Goal: Share content: Share content

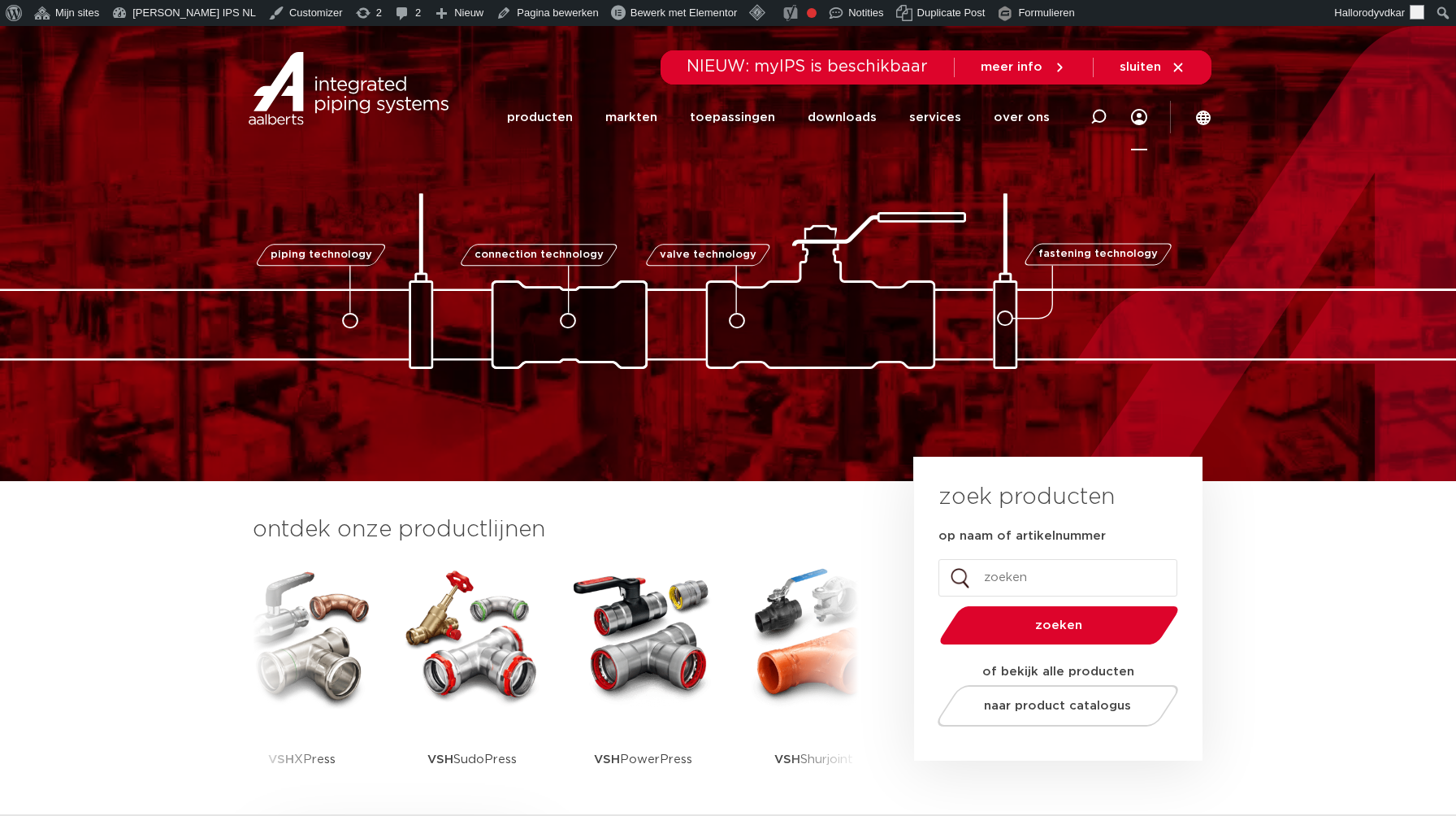
click at [1143, 113] on link "Menu" at bounding box center [1138, 118] width 16 height 66
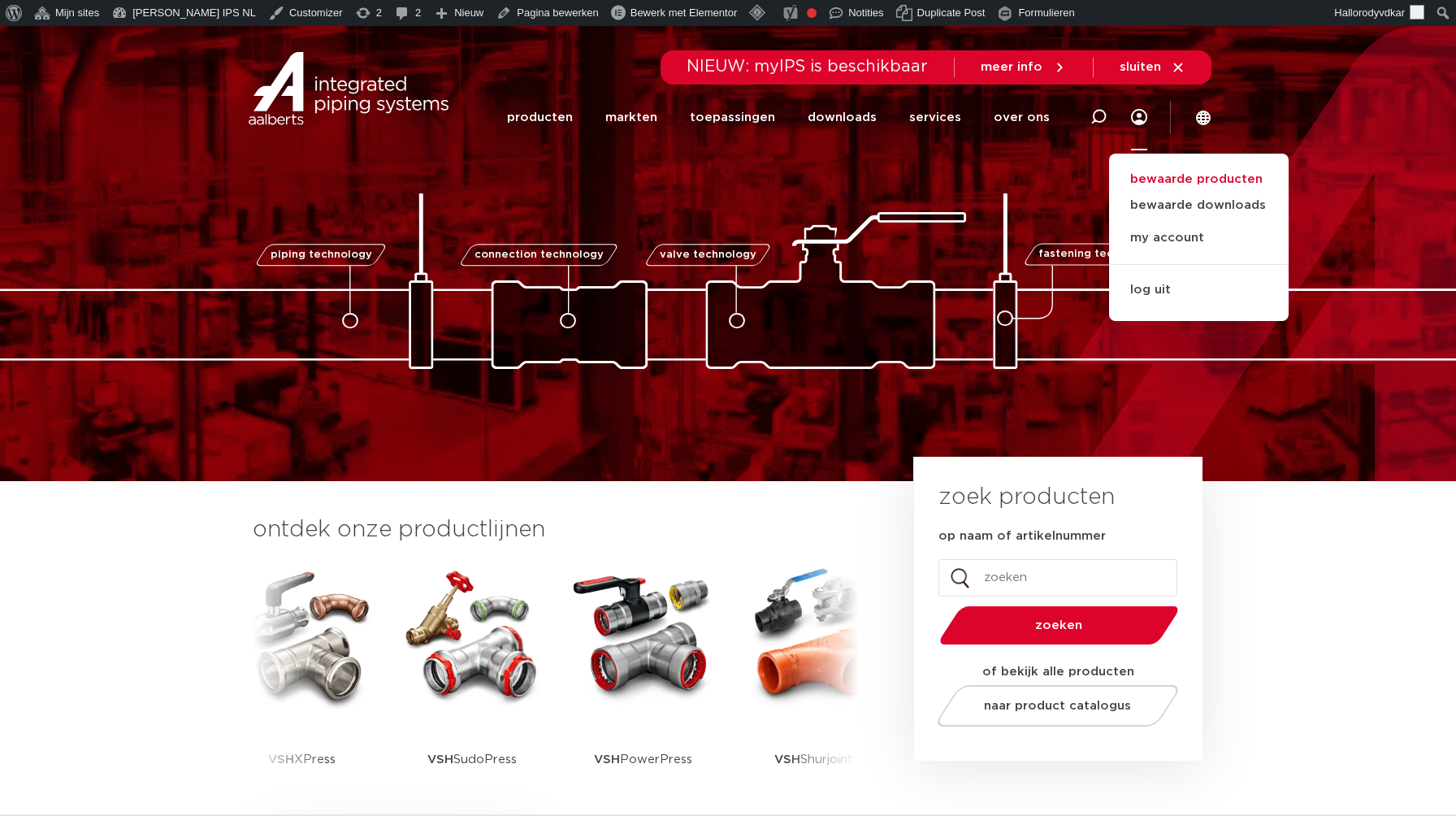
click at [1166, 178] on link "bewaarde producten" at bounding box center [1199, 179] width 179 height 20
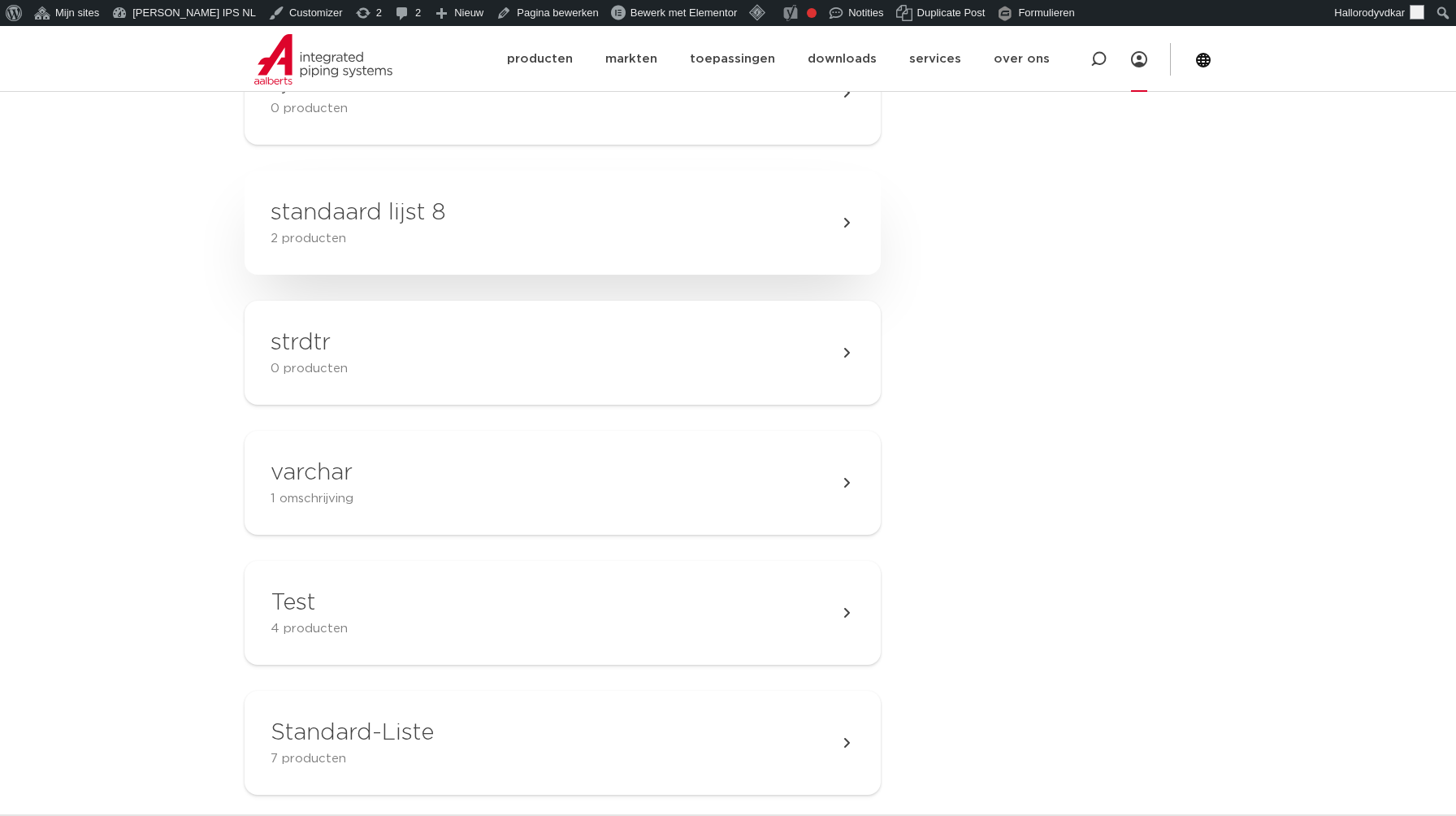
scroll to position [1290, 0]
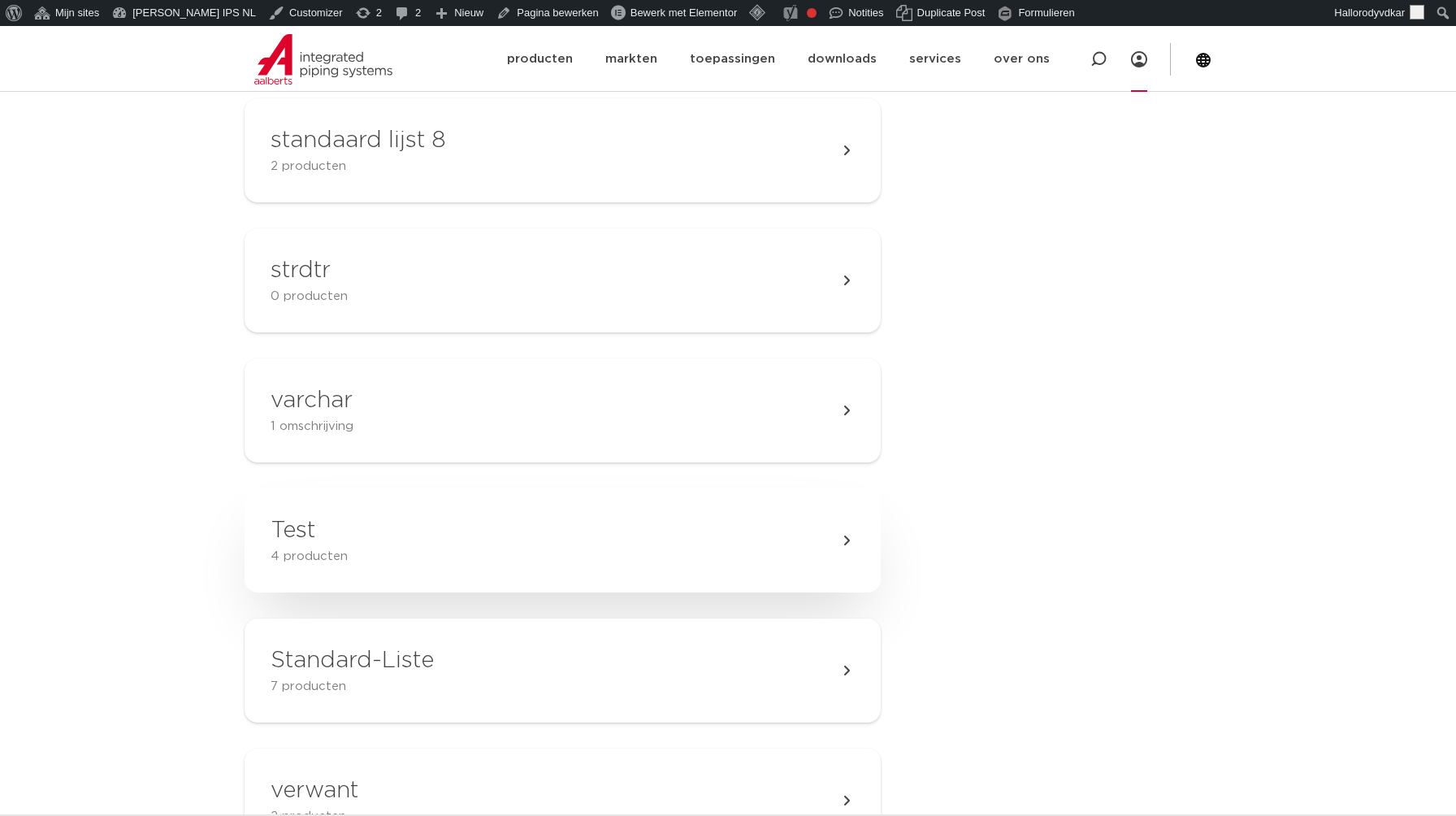
click at [334, 572] on link "Test 4 producten" at bounding box center [562, 541] width 636 height 104
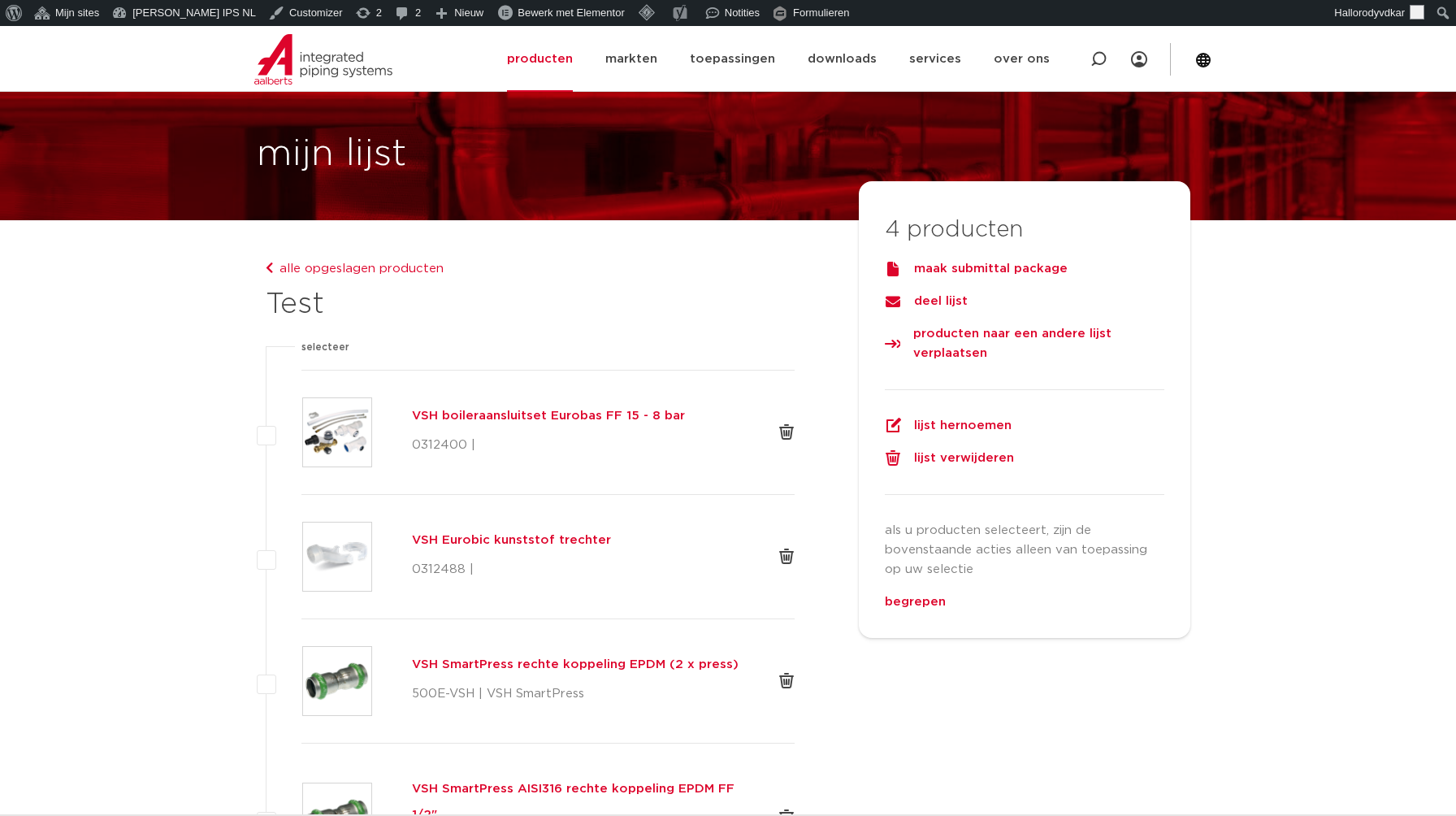
scroll to position [66, 0]
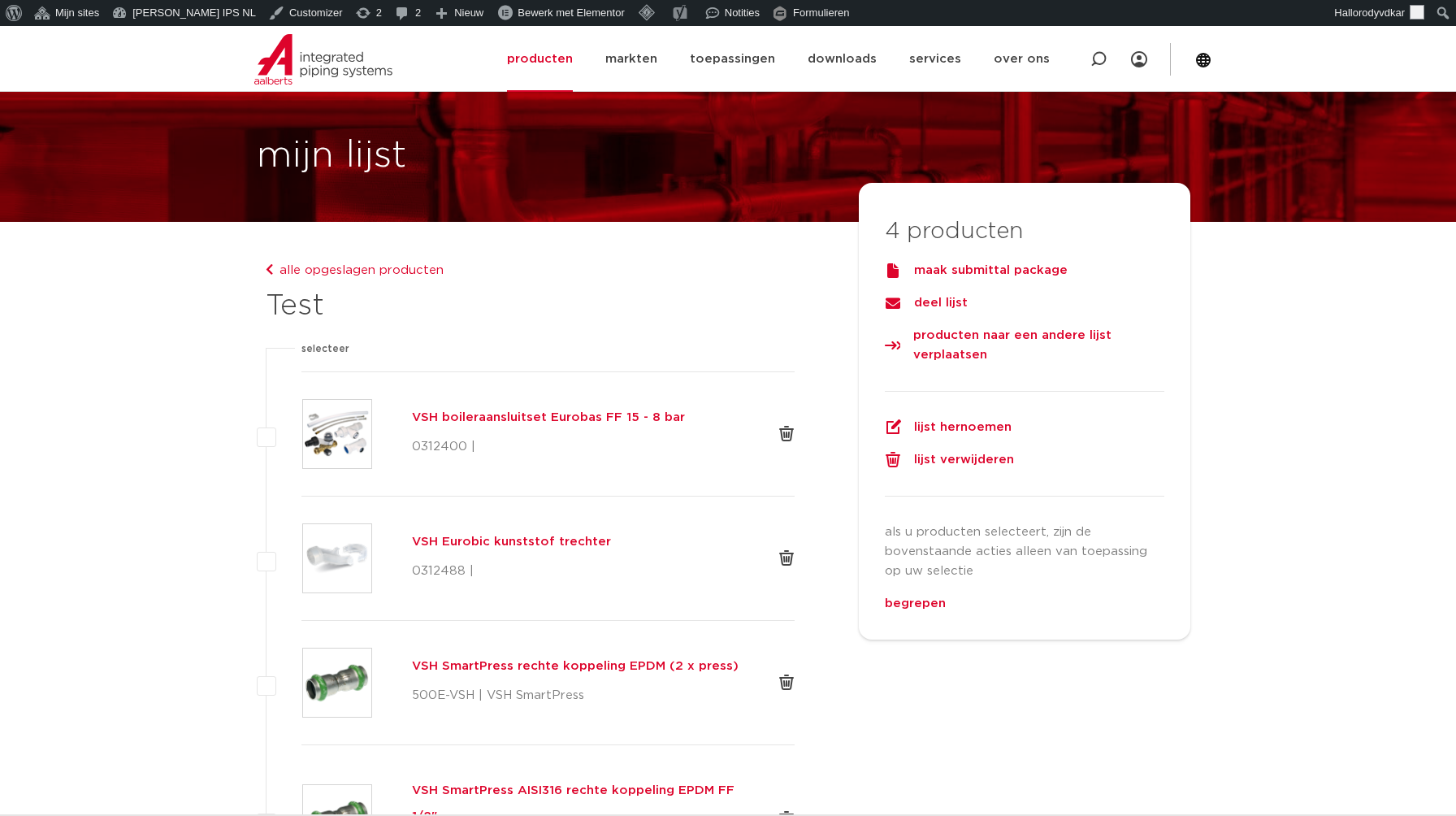
click at [938, 306] on div "deel lijst" at bounding box center [1024, 303] width 279 height 20
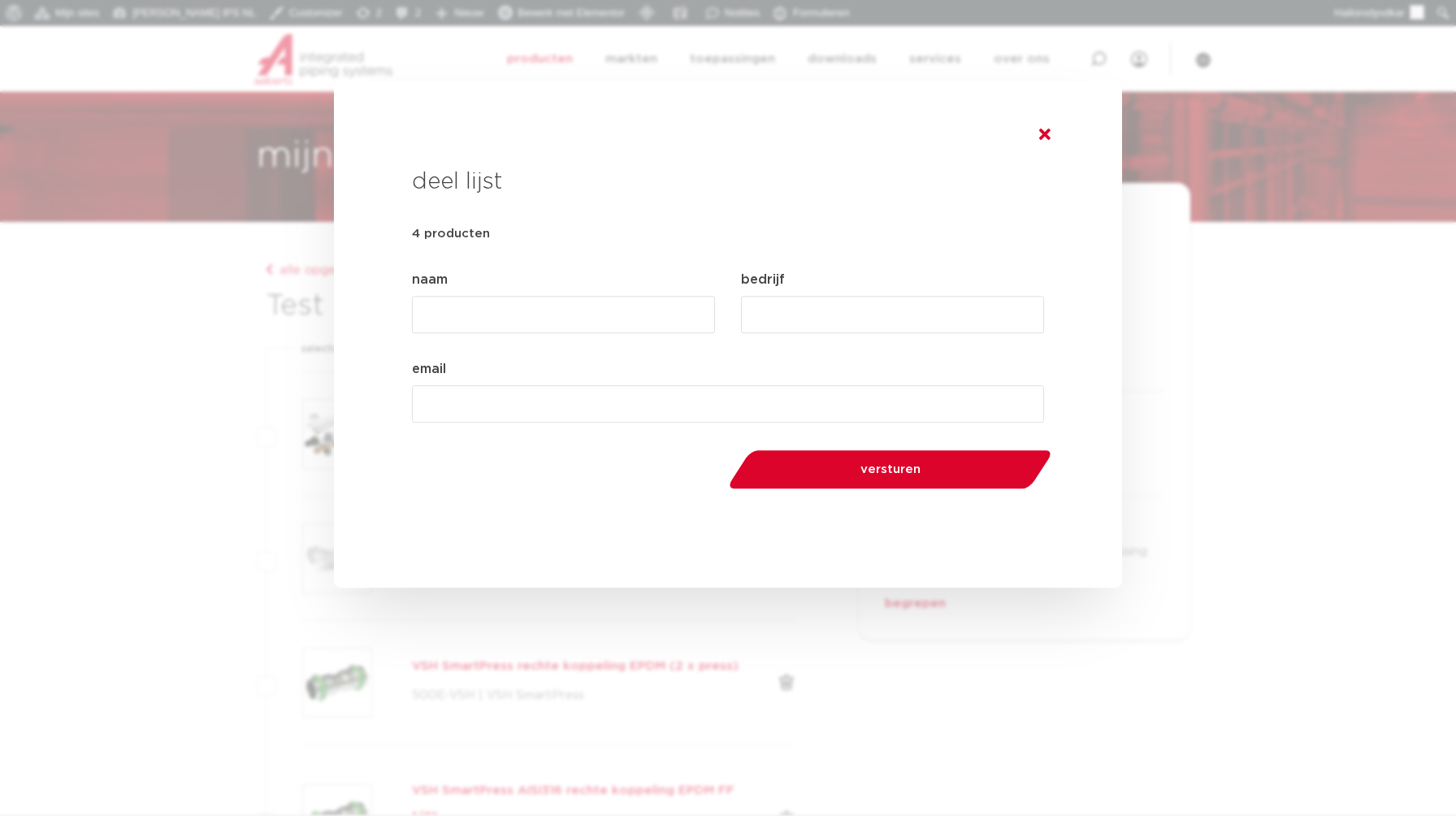
click at [1049, 134] on icon at bounding box center [1045, 134] width 11 height 16
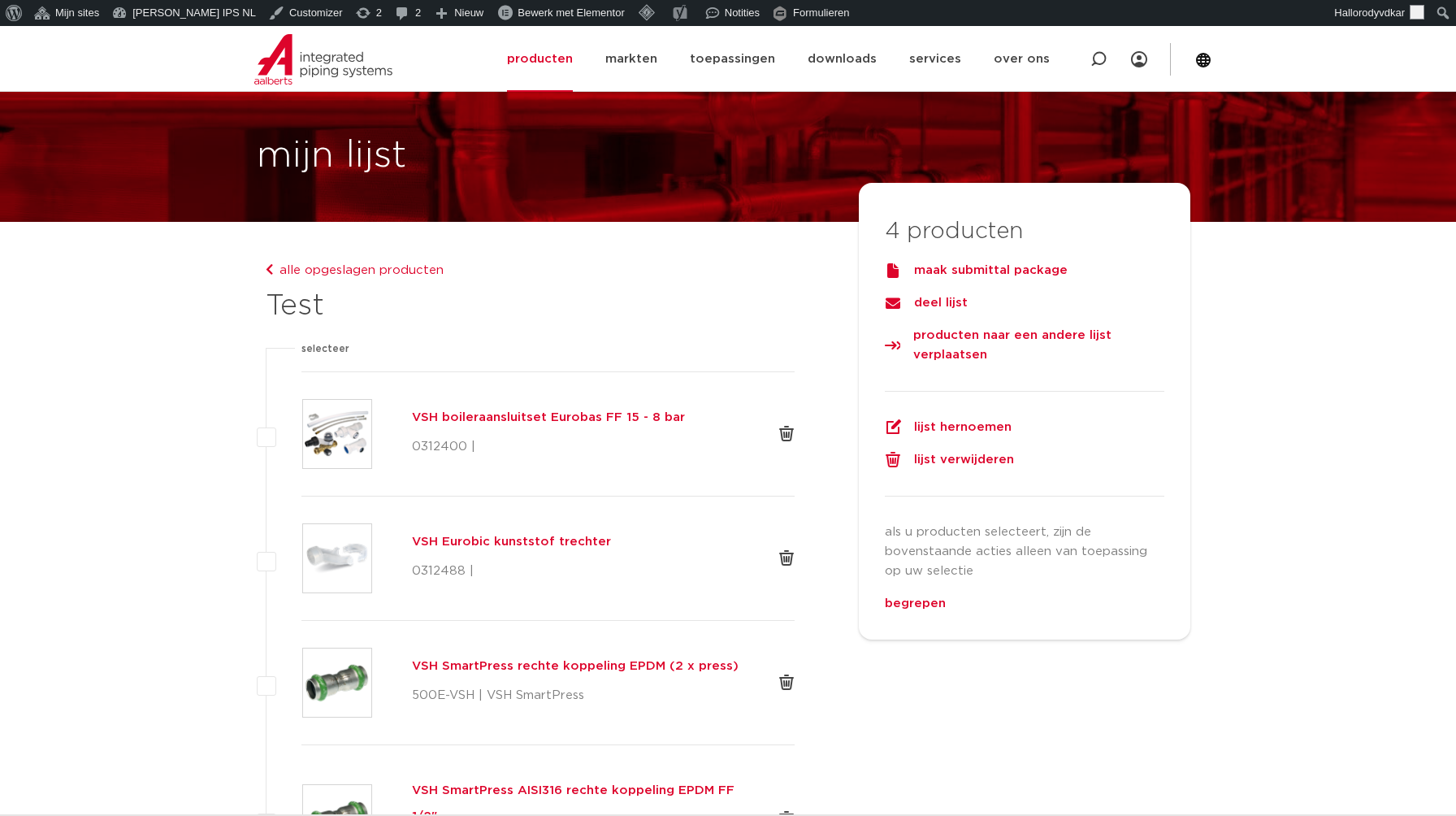
click at [974, 271] on div "maak submittal package" at bounding box center [1024, 270] width 279 height 20
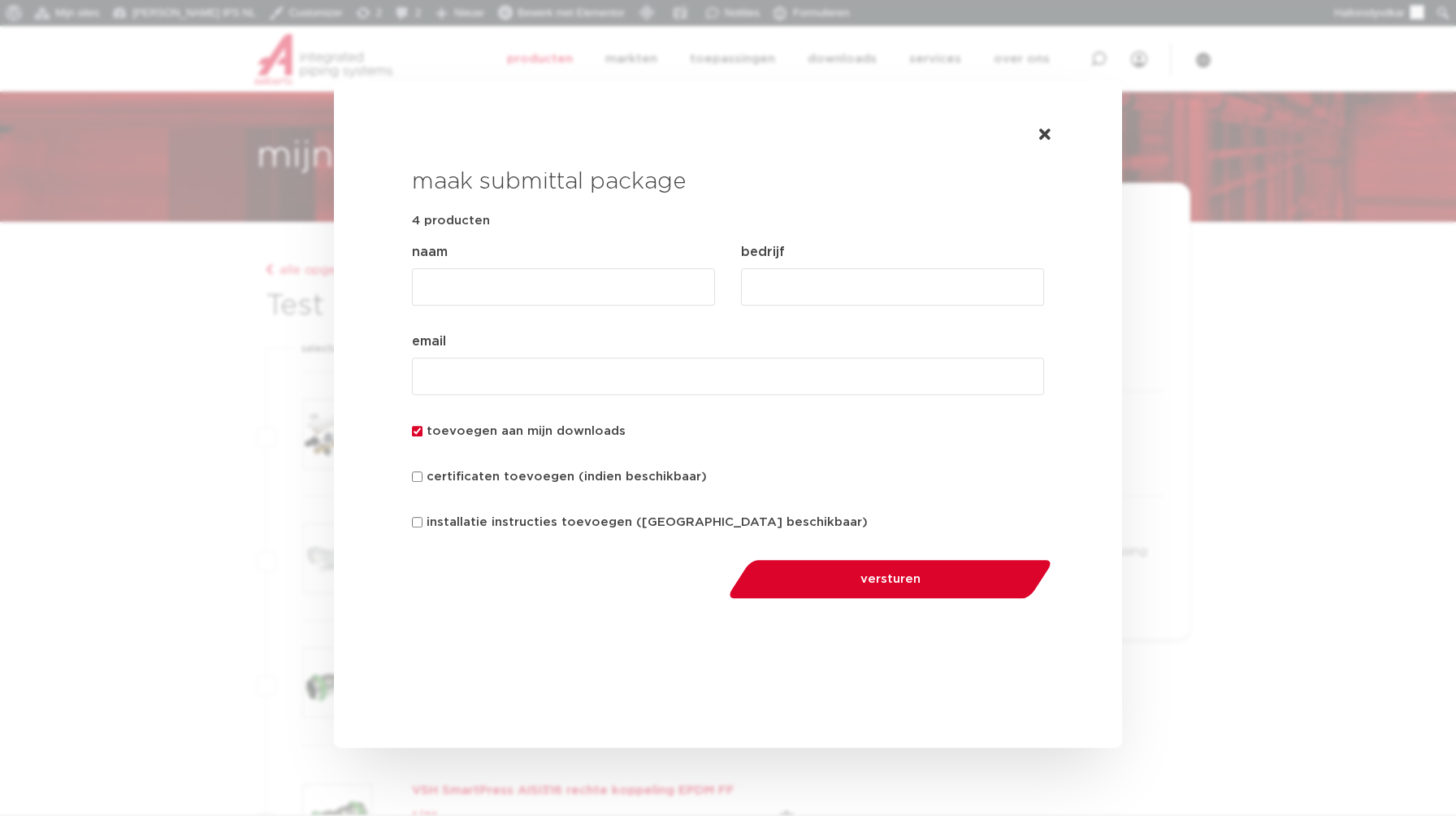
click at [161, 167] on div at bounding box center [728, 408] width 1456 height 816
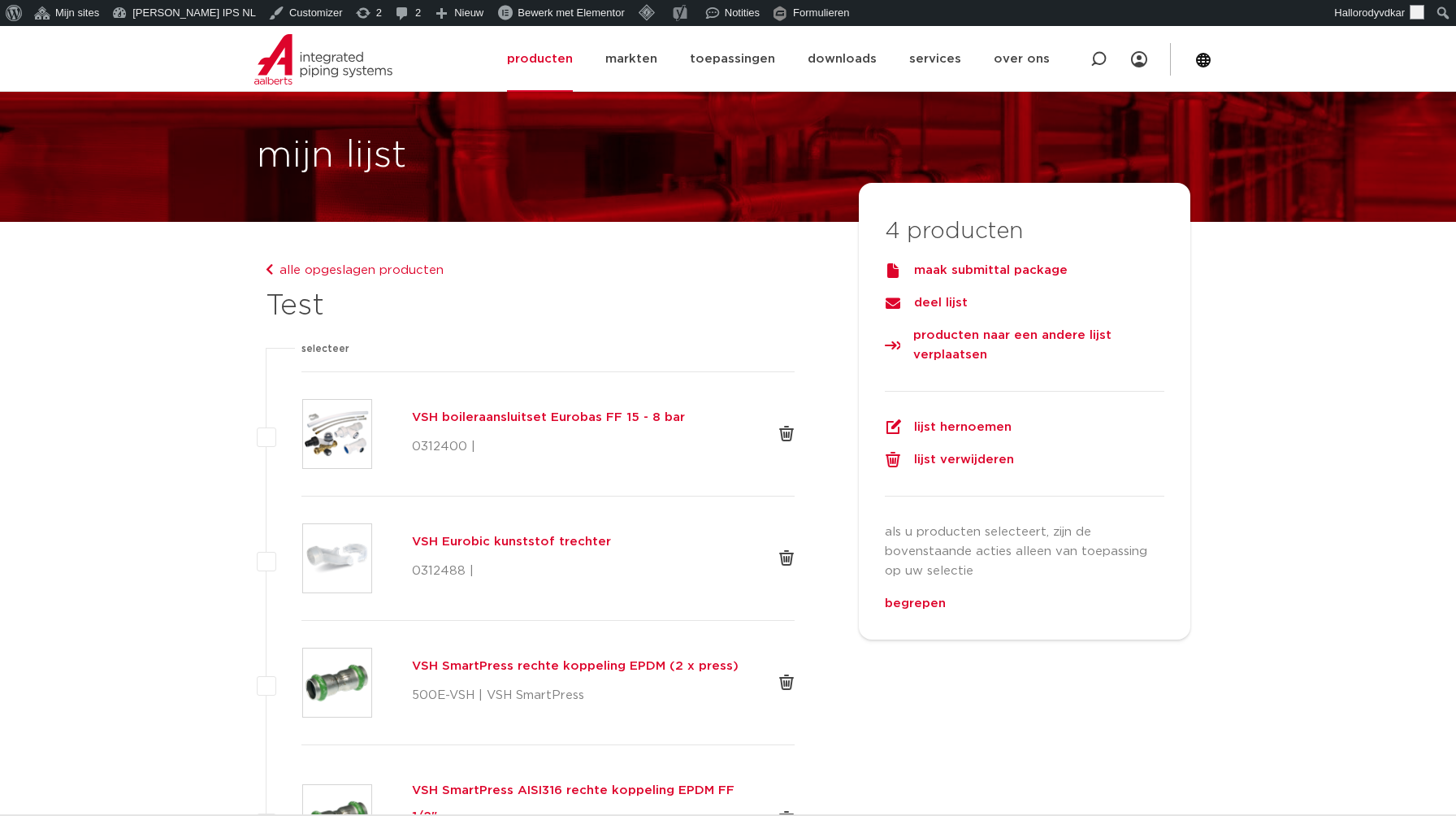
click at [933, 296] on div "deel lijst" at bounding box center [1024, 303] width 279 height 20
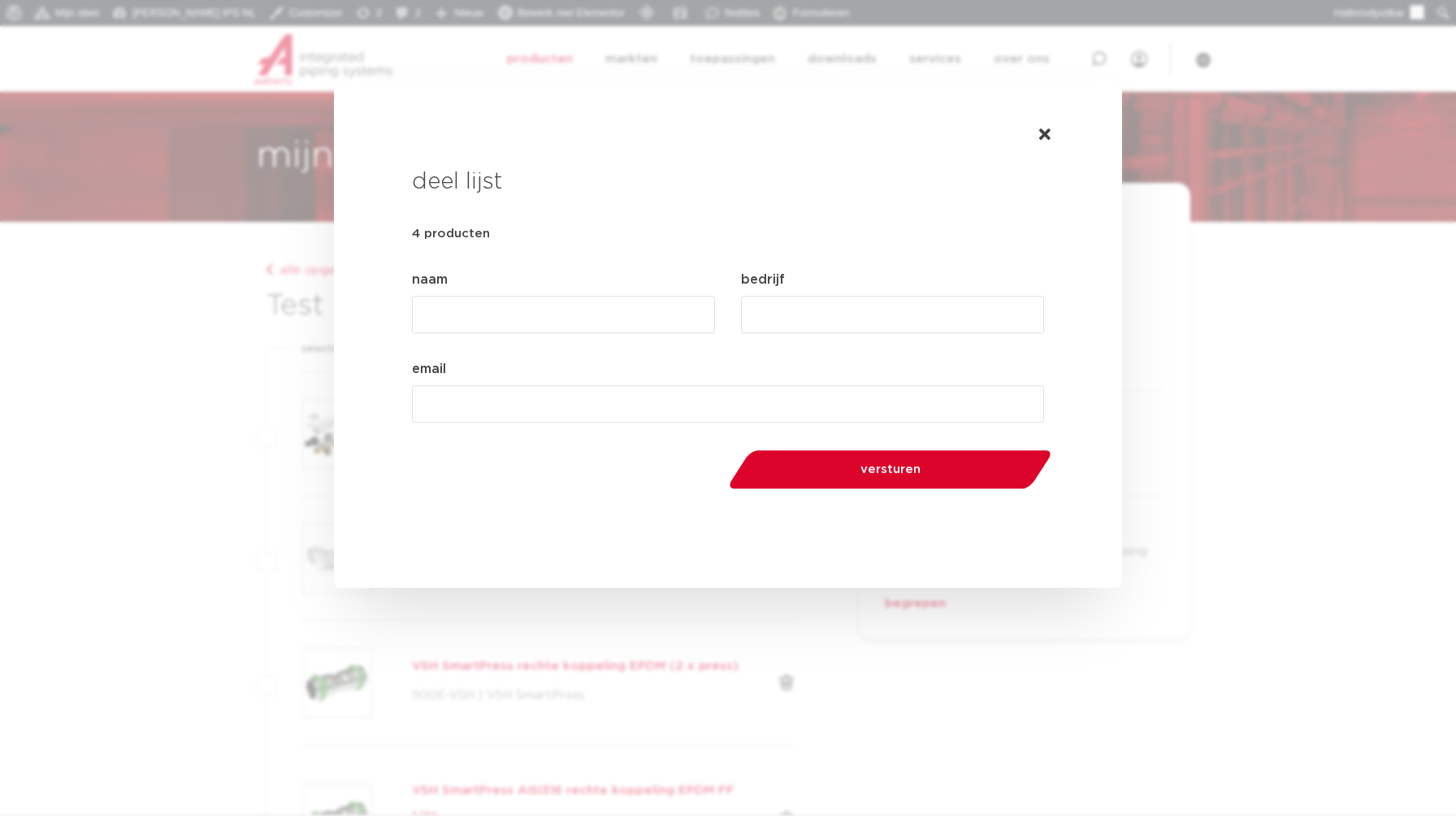
click at [520, 395] on input "email (Vereist)" at bounding box center [728, 404] width 632 height 38
click at [1051, 127] on div "deel lijst 4 producten omschrijving naam (Vereist) bedrijf (Vereist) email (Ver…" at bounding box center [727, 335] width 684 height 455
click at [1044, 135] on icon at bounding box center [1045, 134] width 11 height 16
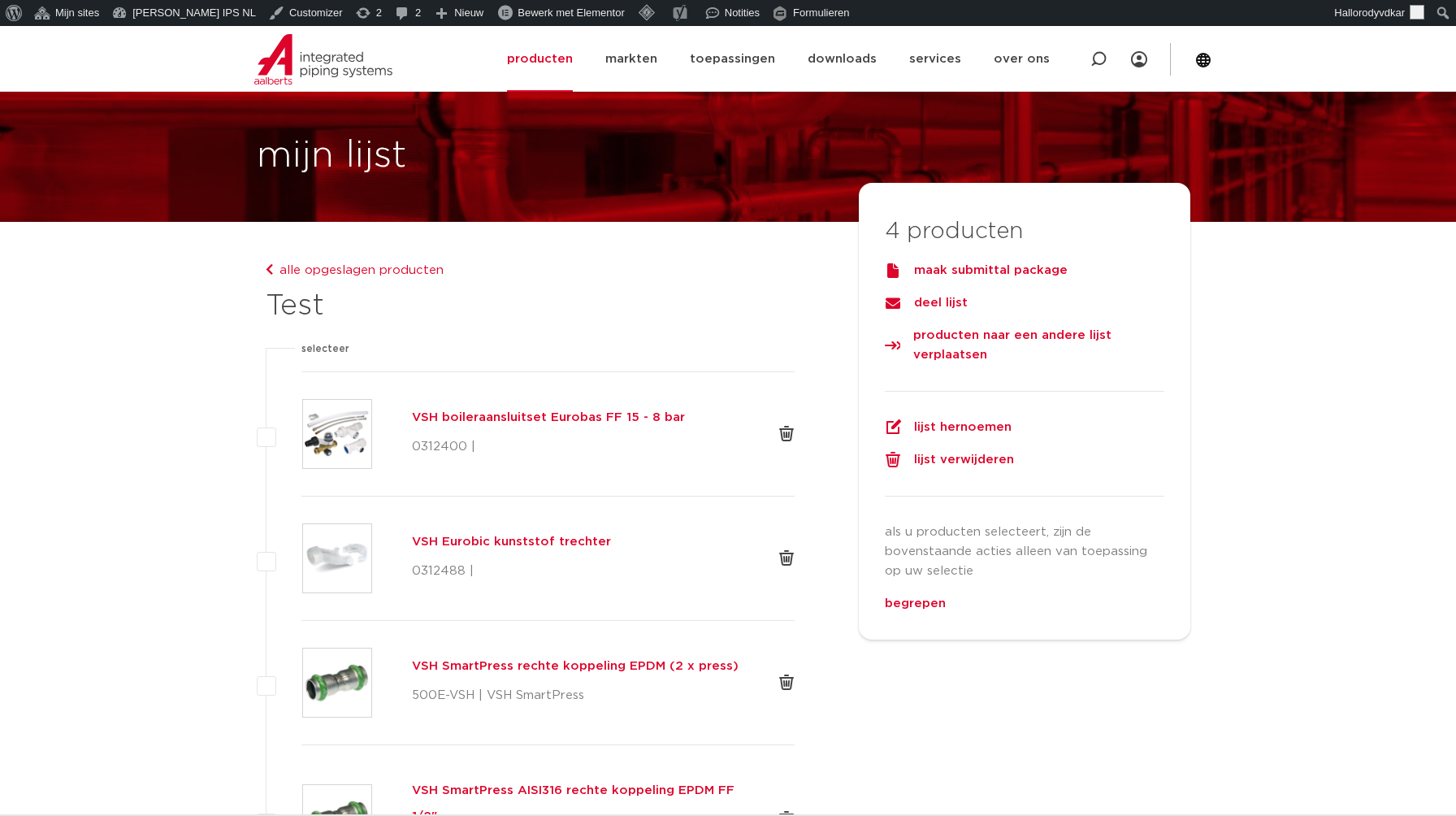
click at [218, 368] on body "Over WordPress Over WordPress Raak betrokken WordPress.org Documentatie Leer Wo…" at bounding box center [728, 758] width 1456 height 1595
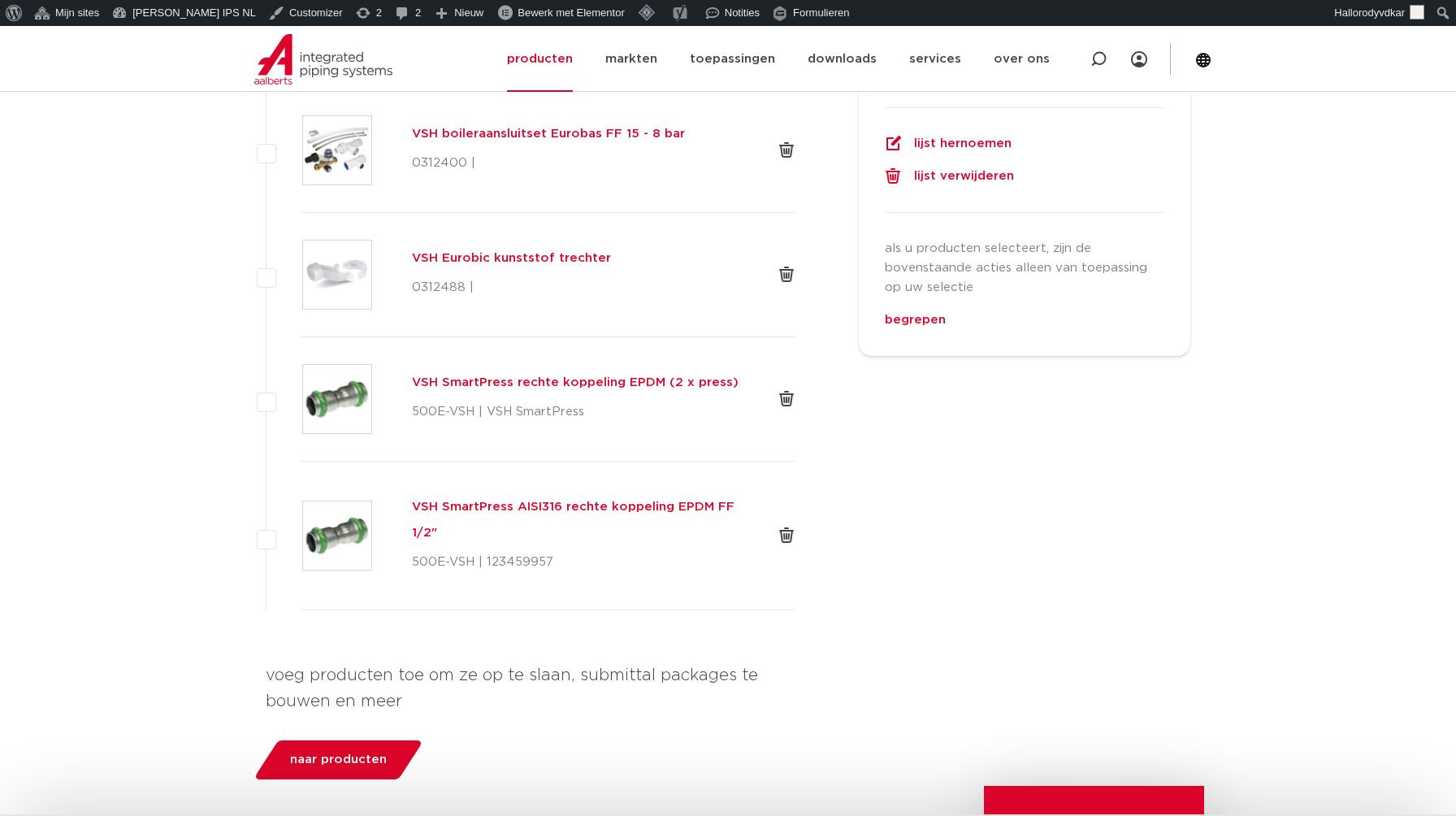
scroll to position [241, 0]
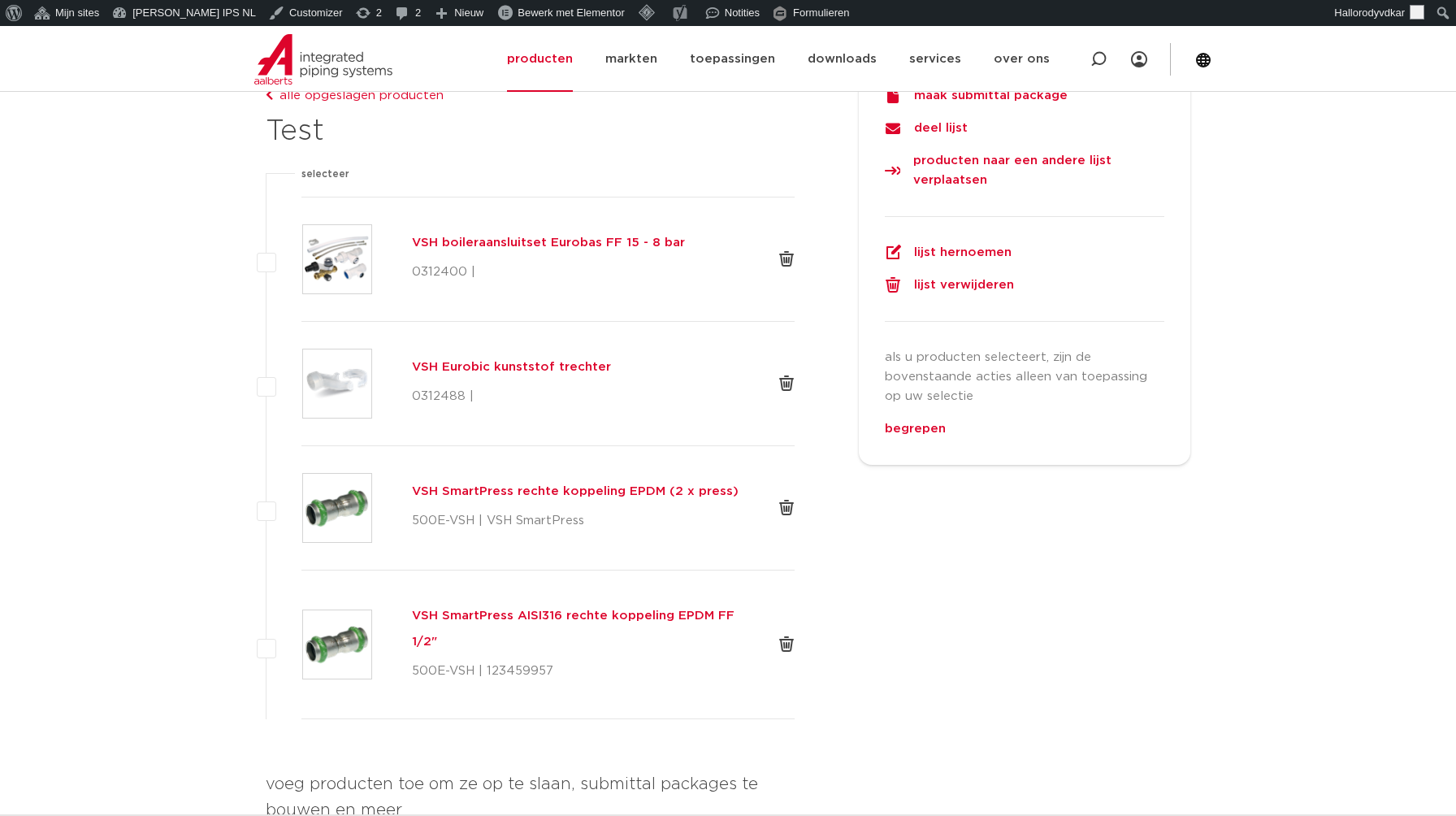
click at [218, 368] on body "Over WordPress Over WordPress Raak betrokken WordPress.org Documentatie Leer Wo…" at bounding box center [728, 583] width 1456 height 1595
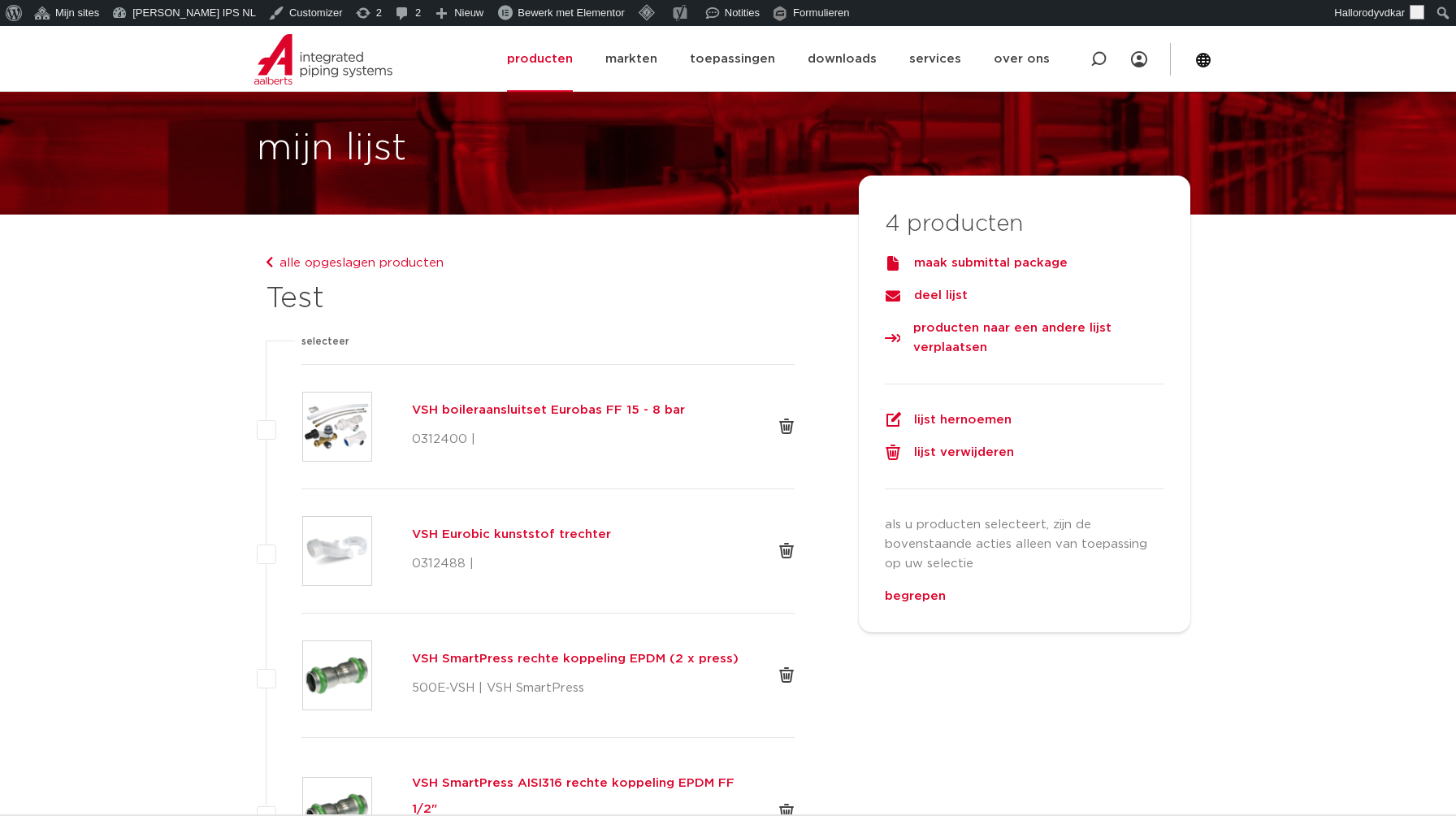
scroll to position [80, 0]
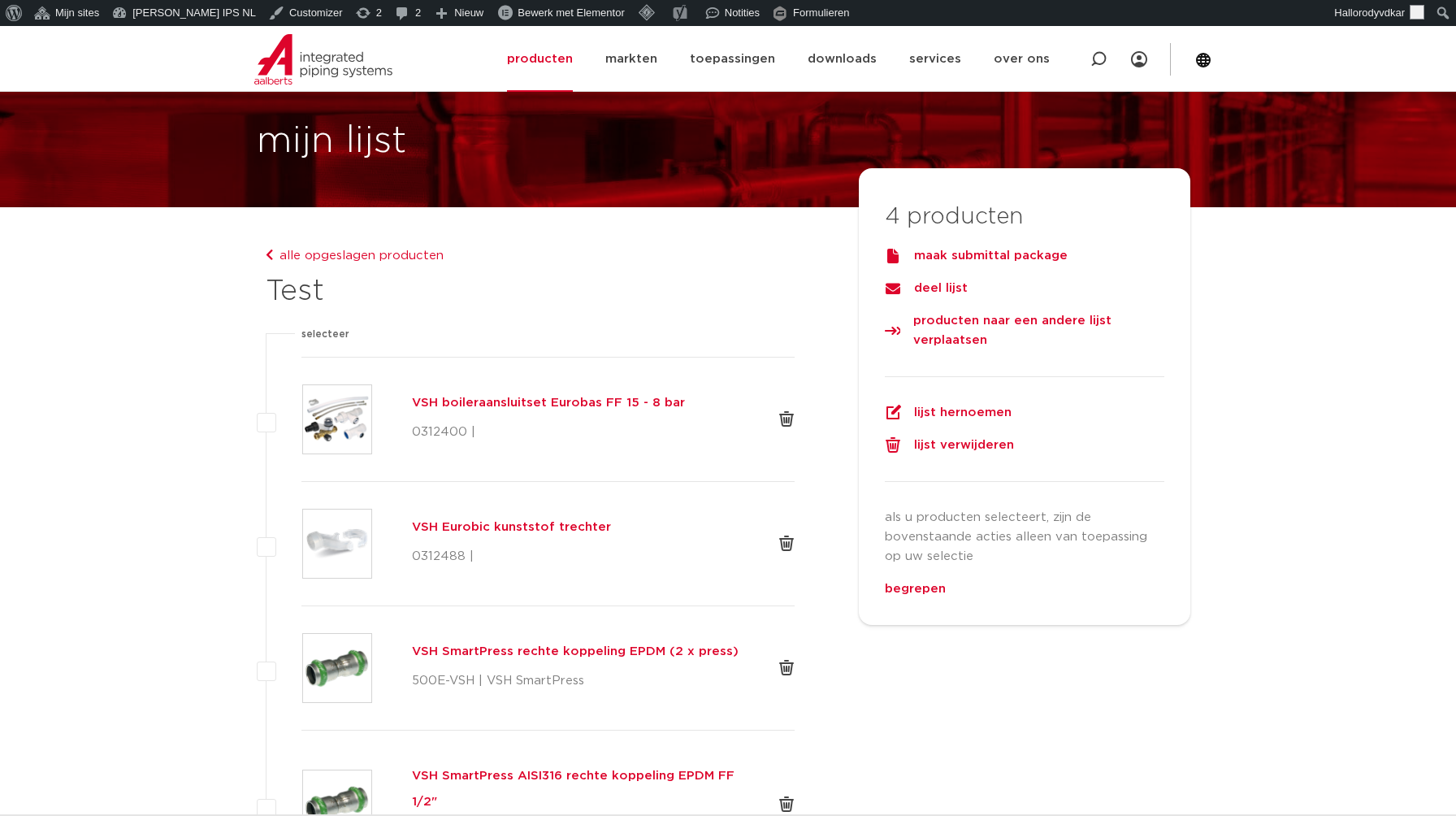
click at [365, 249] on link "alle opgeslagen producten" at bounding box center [355, 255] width 178 height 12
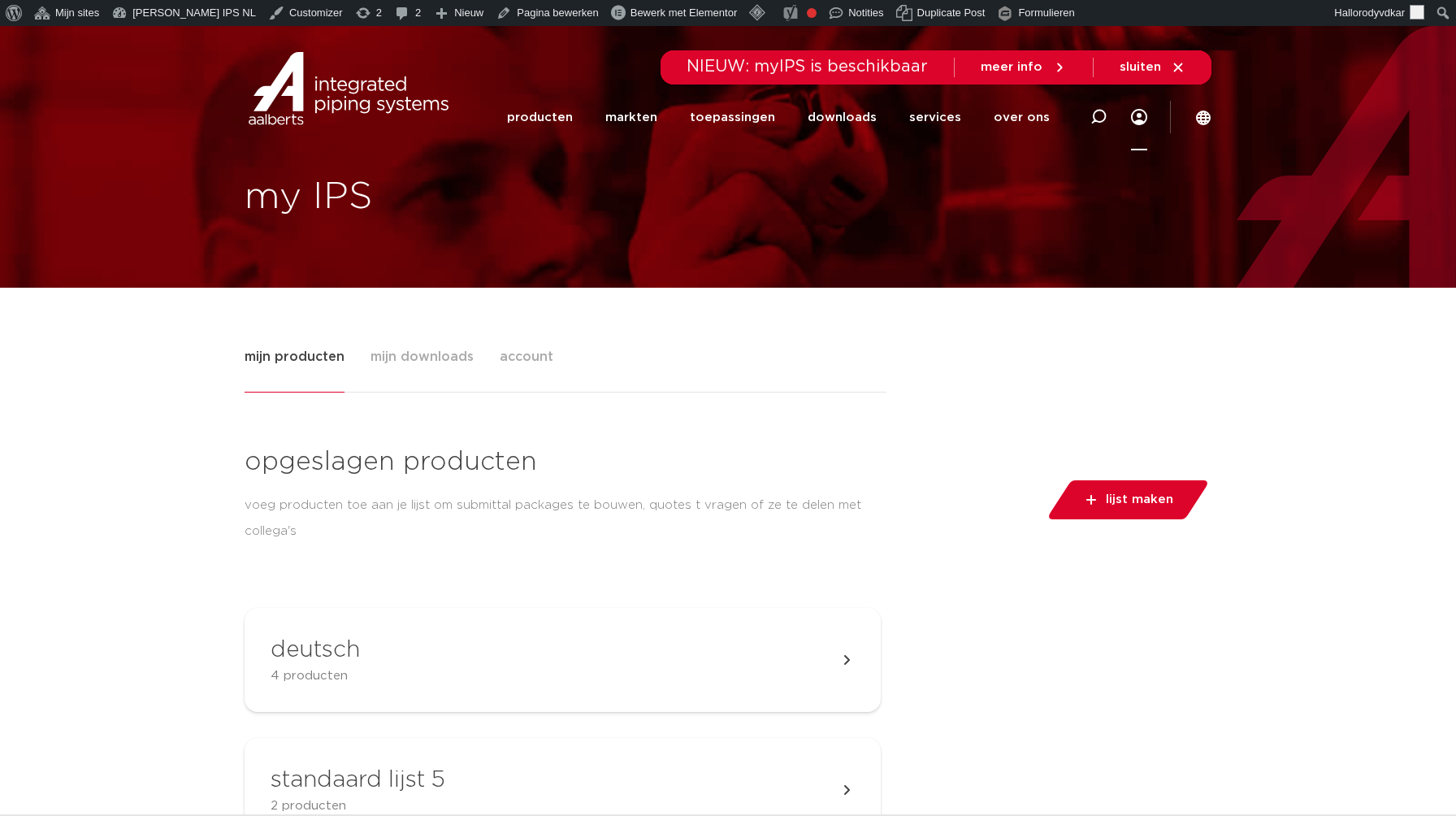
click at [233, 484] on div "opgeslagen producten voeg producten toe aan je lijst om submittal packages te b…" at bounding box center [562, 500] width 660 height 111
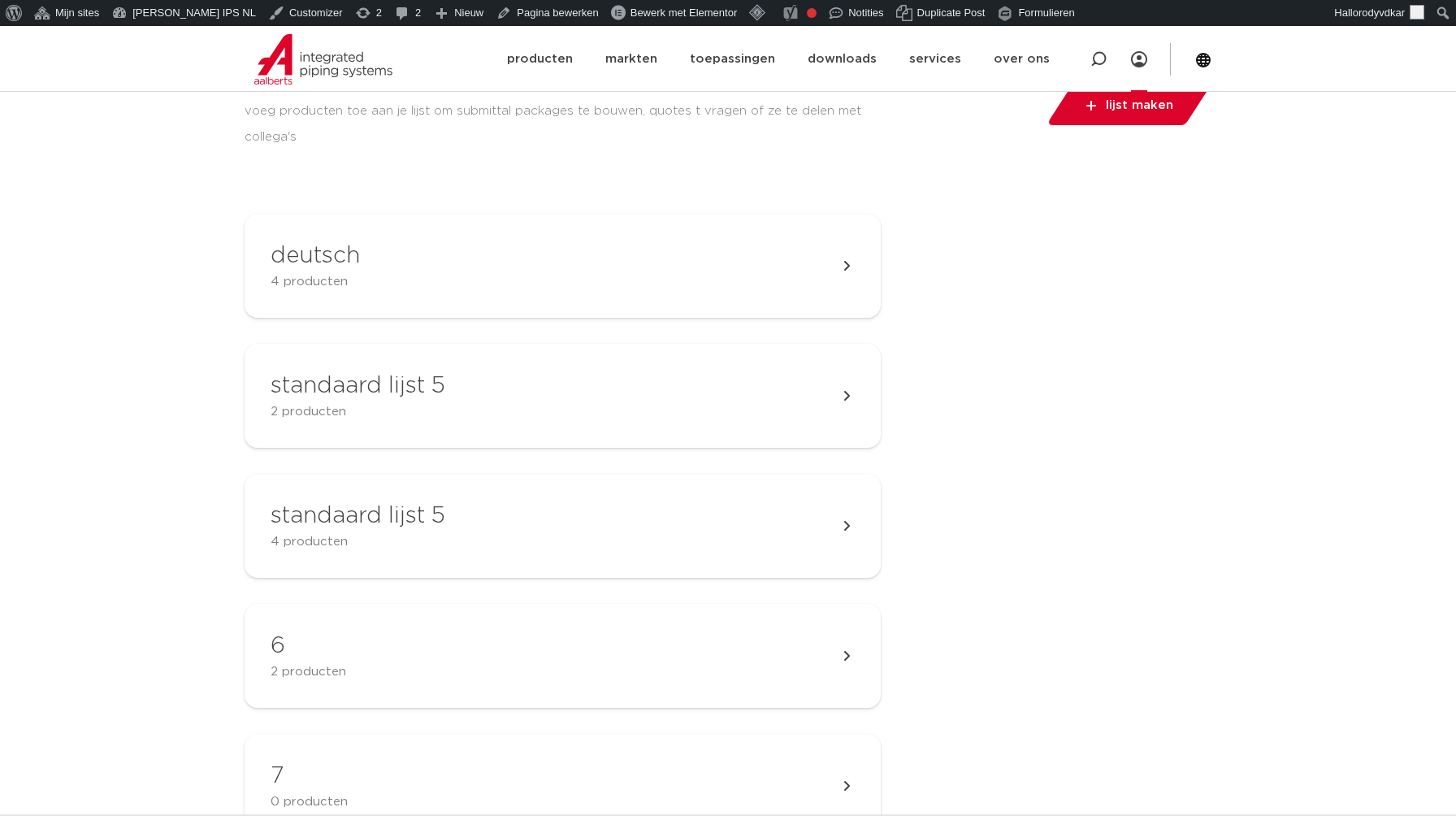
scroll to position [453, 0]
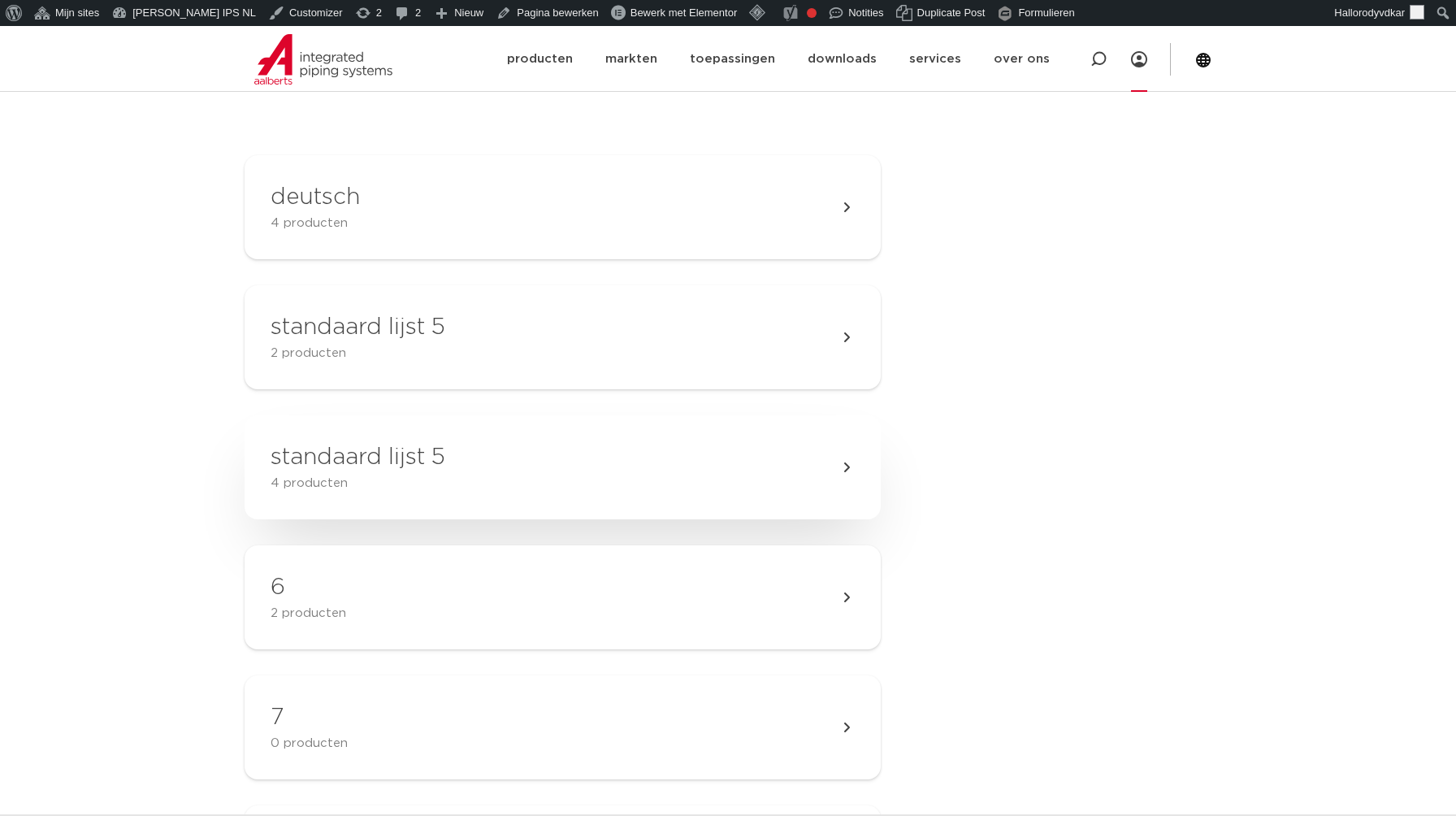
click at [365, 450] on h3 "standaard lijst 5" at bounding box center [357, 458] width 174 height 32
